Goal: Find specific page/section: Find specific page/section

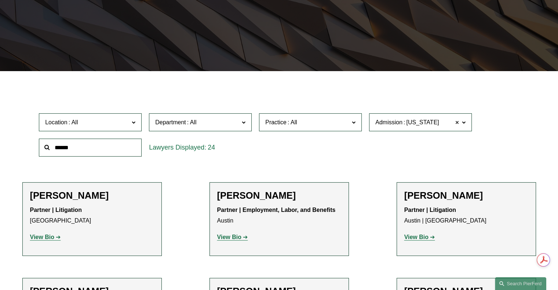
click at [458, 123] on span at bounding box center [457, 123] width 4 height 10
click at [114, 144] on input "text" at bounding box center [90, 148] width 103 height 18
type input "**********"
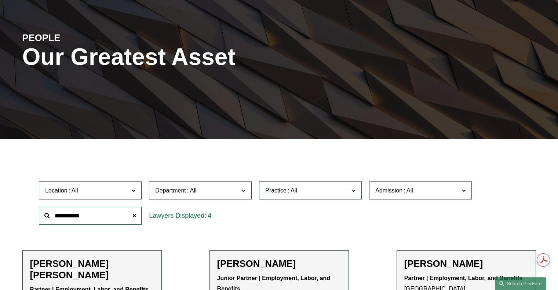
scroll to position [51, 0]
